Goal: Transaction & Acquisition: Purchase product/service

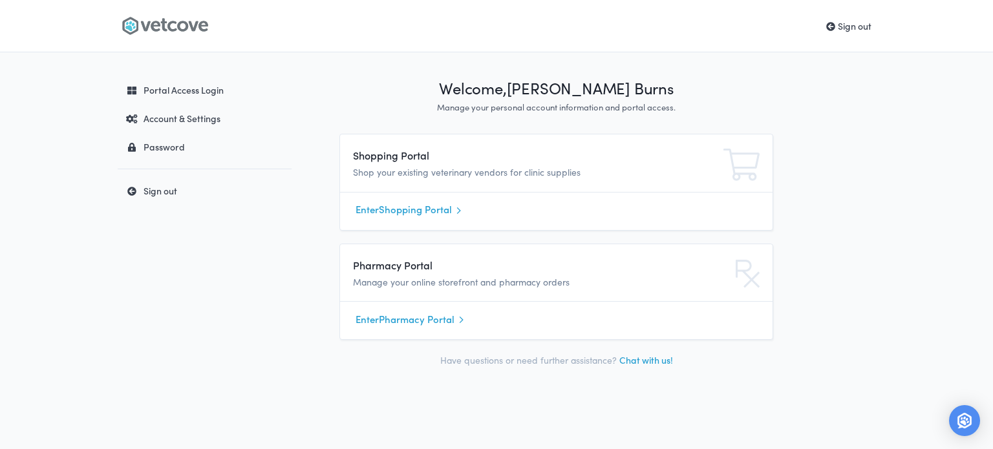
click at [403, 217] on link "Enter Shopping Portal" at bounding box center [555, 209] width 401 height 19
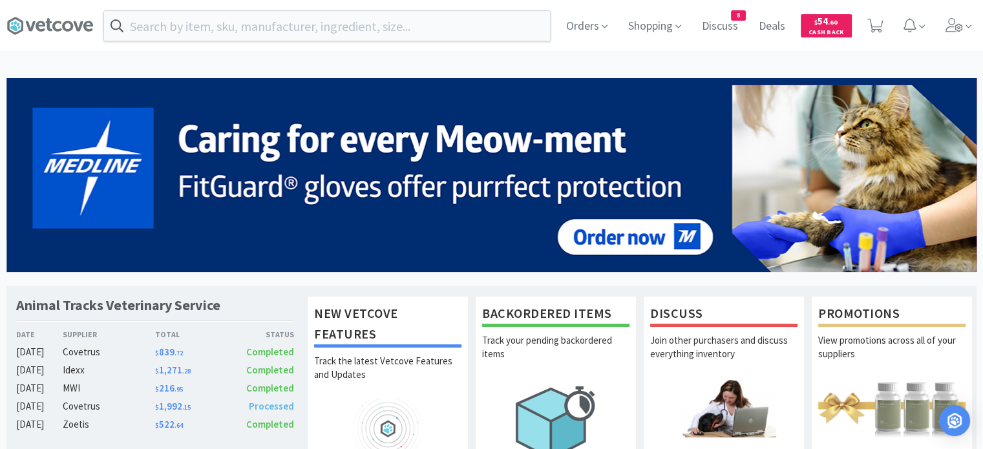
click at [376, 39] on input "text" at bounding box center [327, 26] width 446 height 30
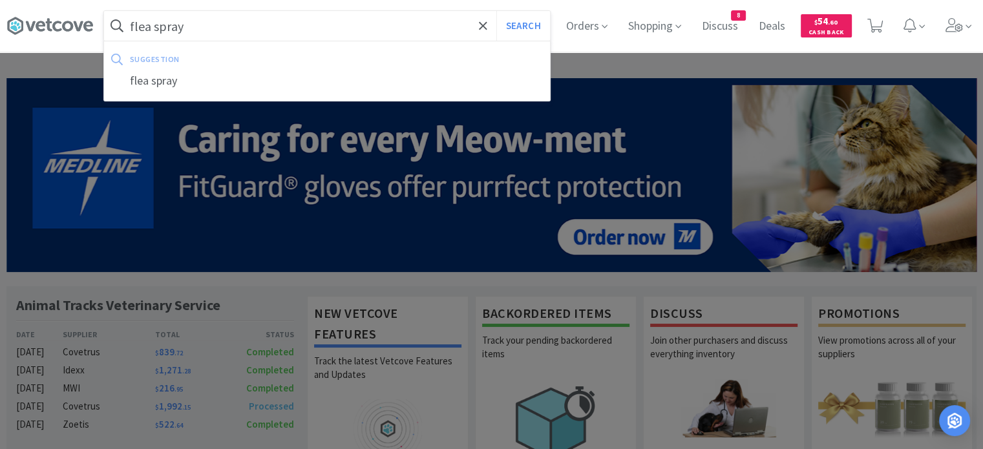
type input "flea spray"
click at [496, 11] on button "Search" at bounding box center [523, 26] width 54 height 30
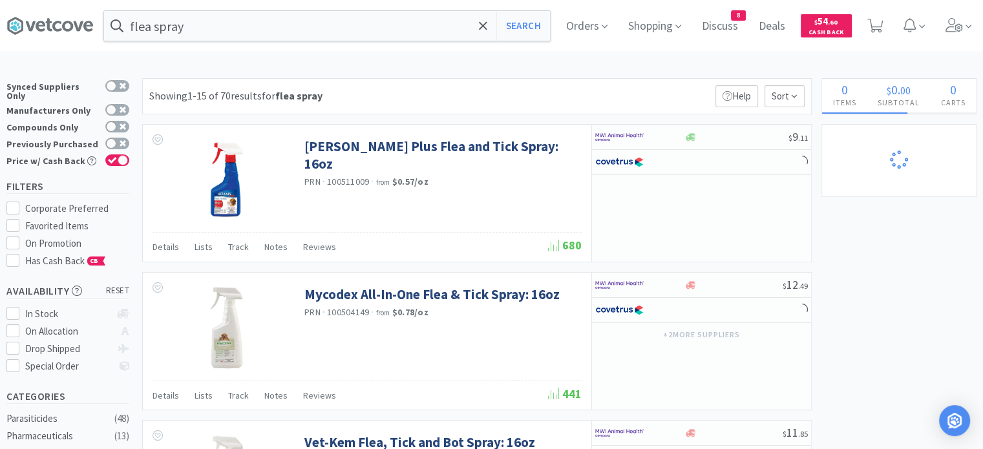
select select "10"
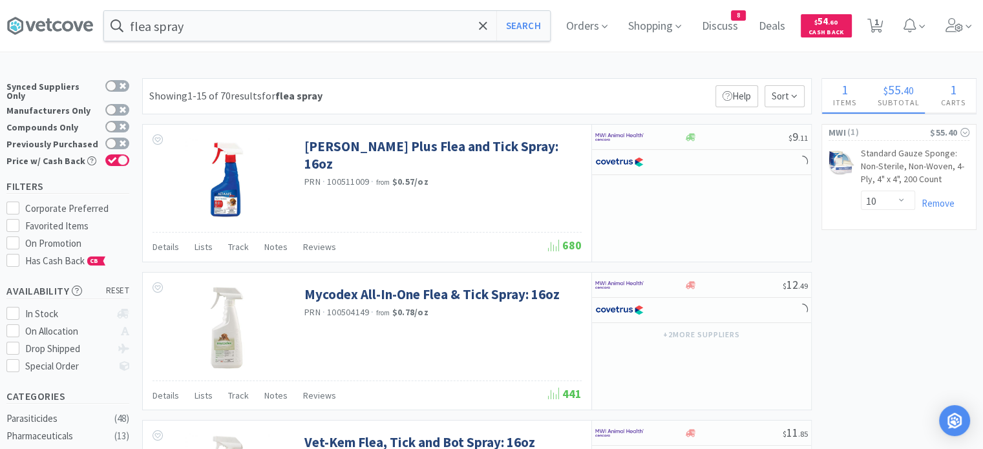
select select "20"
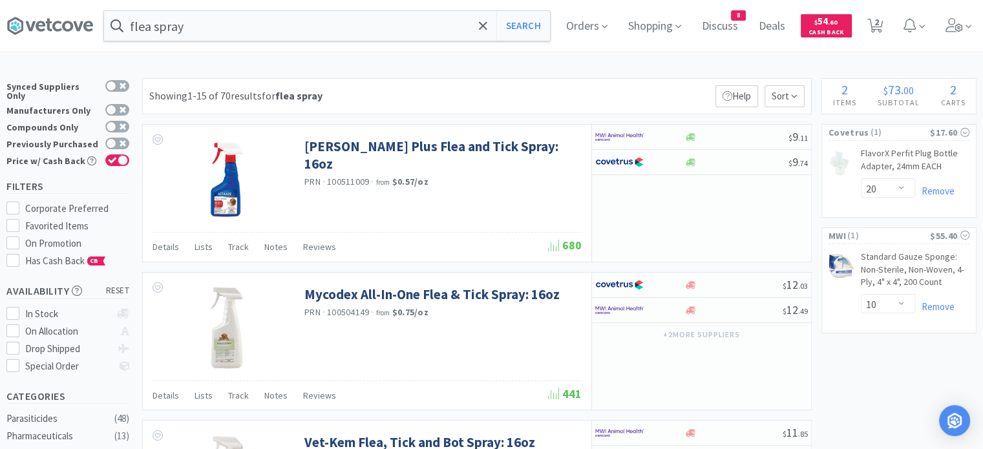
click at [261, 31] on input "flea spray" at bounding box center [327, 26] width 446 height 30
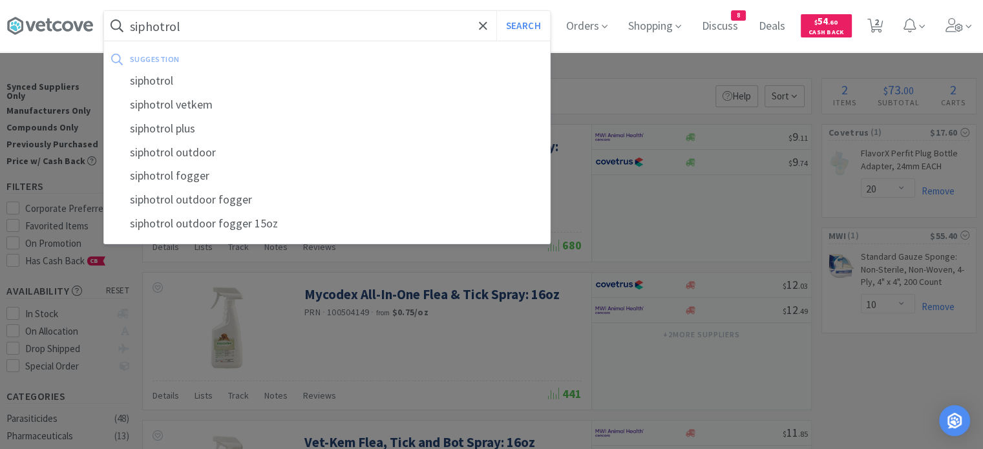
click at [220, 107] on div "siphotrol vetkem" at bounding box center [327, 105] width 446 height 24
type input "siphotrol vetkem"
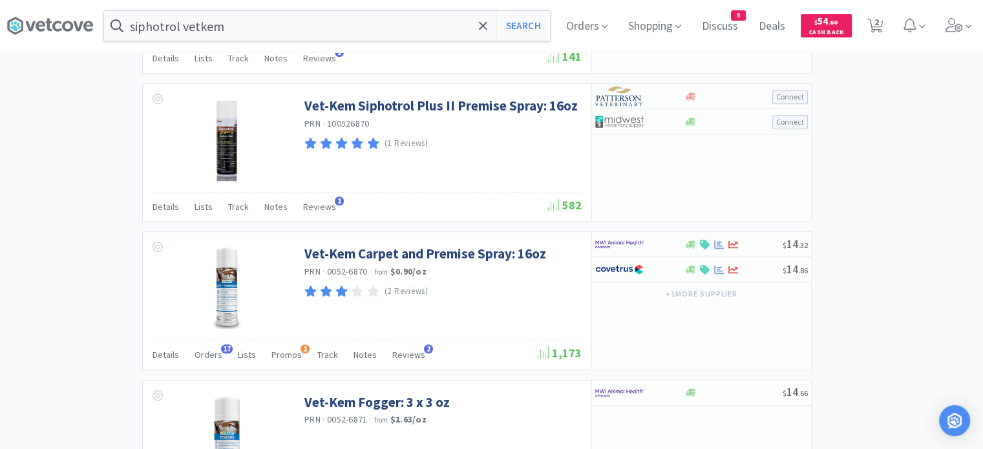
scroll to position [933, 0]
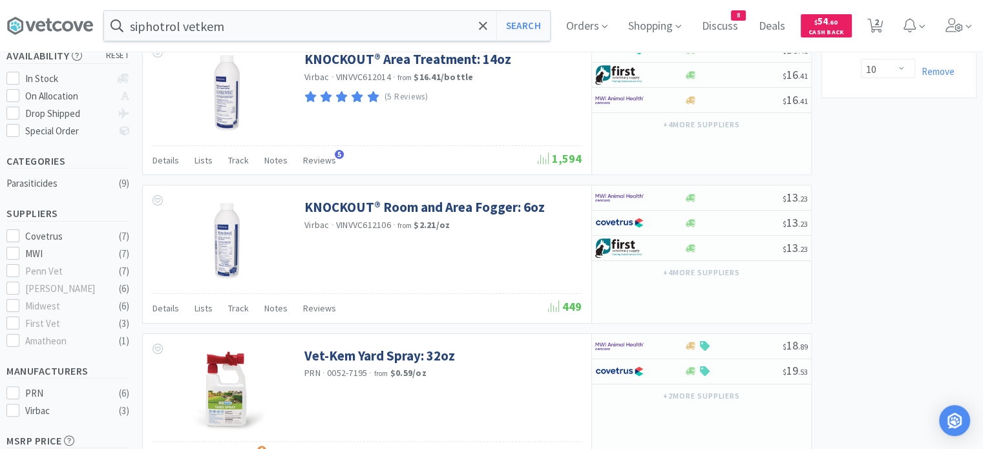
scroll to position [0, 0]
